Goal: Information Seeking & Learning: Learn about a topic

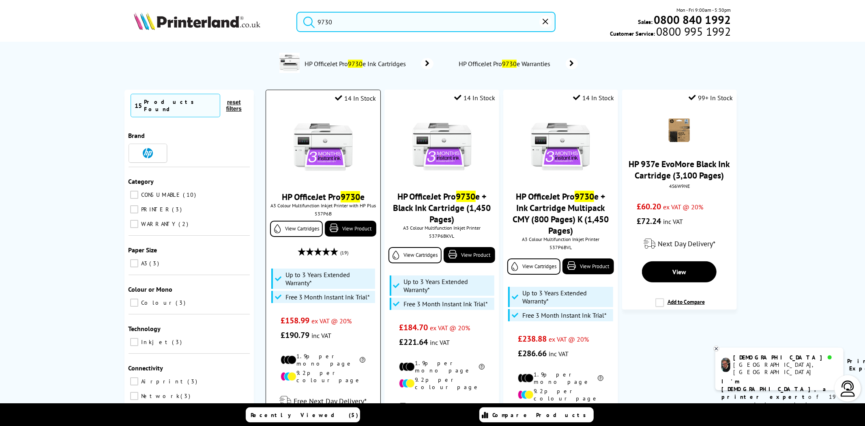
type input "9730"
click at [321, 213] on div "537P6B" at bounding box center [323, 213] width 102 height 6
copy div "537P6B"
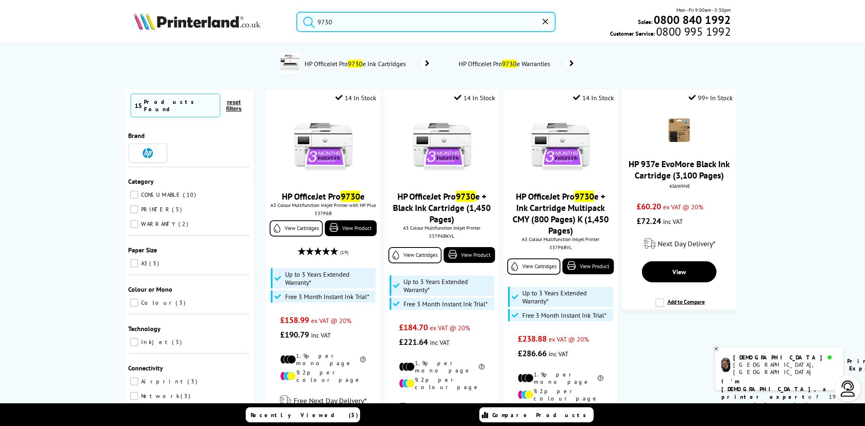
drag, startPoint x: 374, startPoint y: 18, endPoint x: 255, endPoint y: 16, distance: 119.2
click at [253, 16] on div "9730 Mon - Fri 9:00am - 5:30pm Sales: 0800 840 1992 Customer Service: 0800 995 …" at bounding box center [432, 24] width 648 height 36
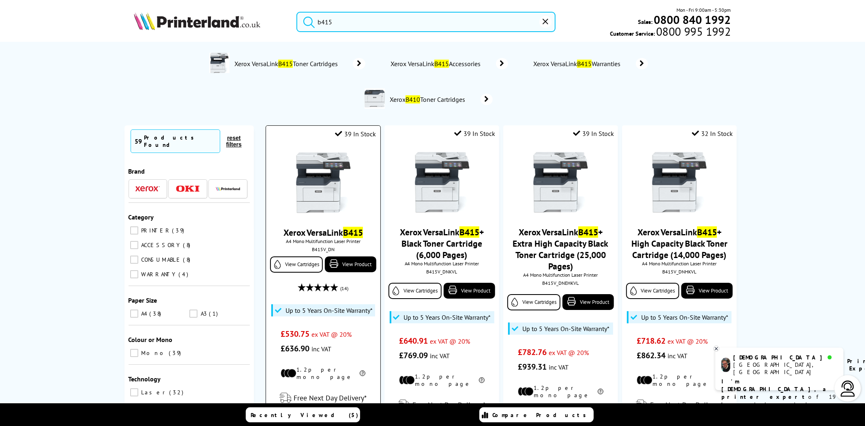
type input "b415"
click at [301, 166] on img at bounding box center [323, 182] width 61 height 61
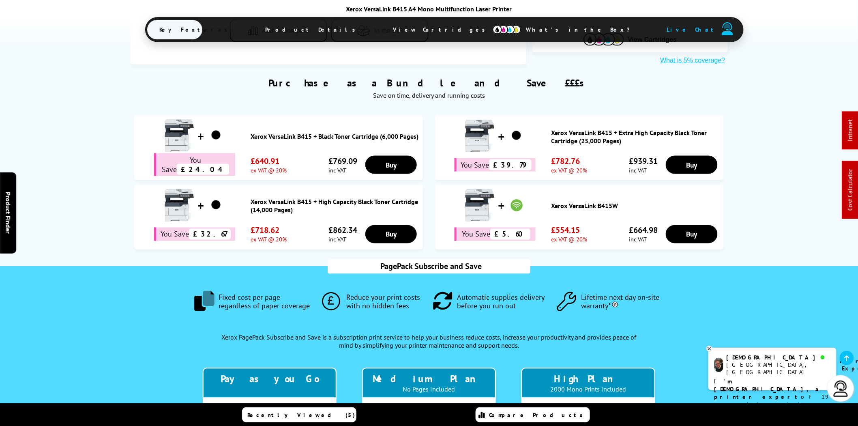
click at [424, 31] on span "View Cartridges" at bounding box center [443, 29] width 124 height 21
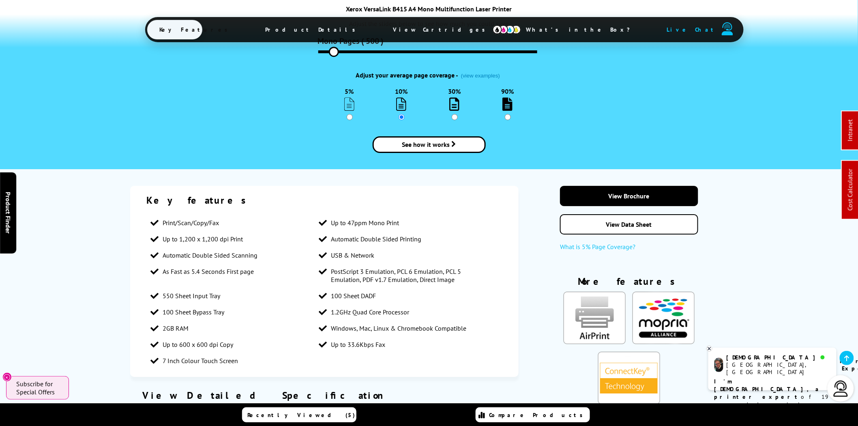
scroll to position [937, 0]
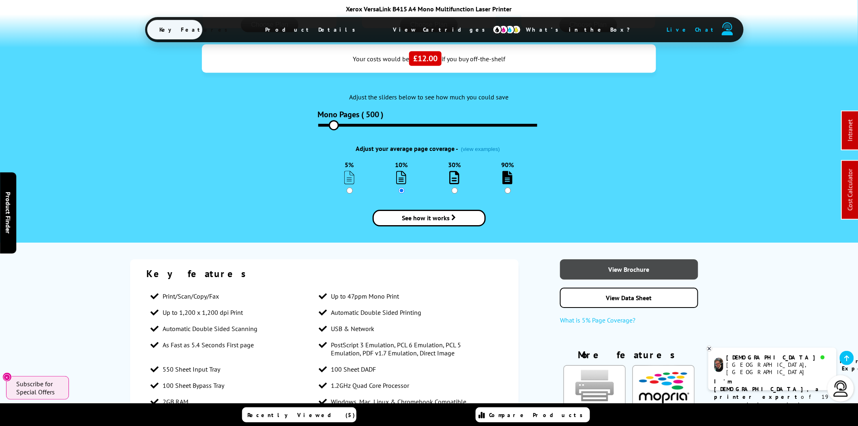
click at [644, 259] on link "View Brochure" at bounding box center [629, 269] width 138 height 20
